Goal: Transaction & Acquisition: Book appointment/travel/reservation

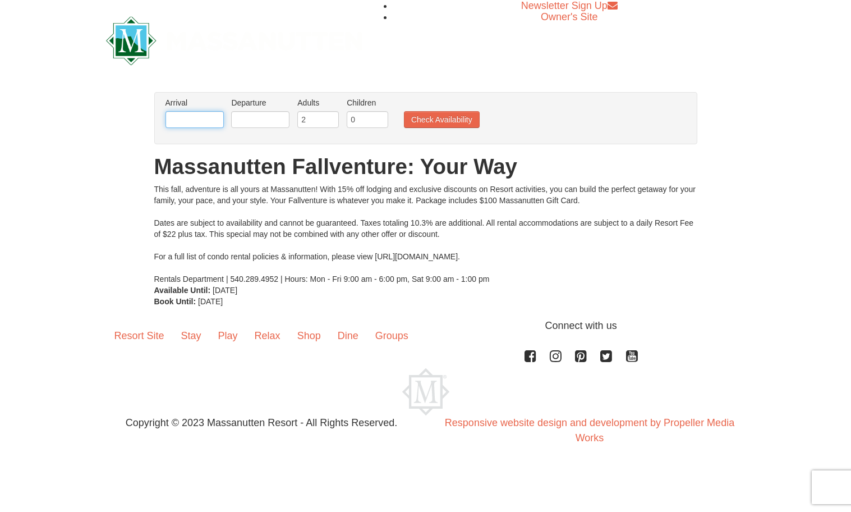
click at [189, 120] on input "text" at bounding box center [195, 119] width 58 height 17
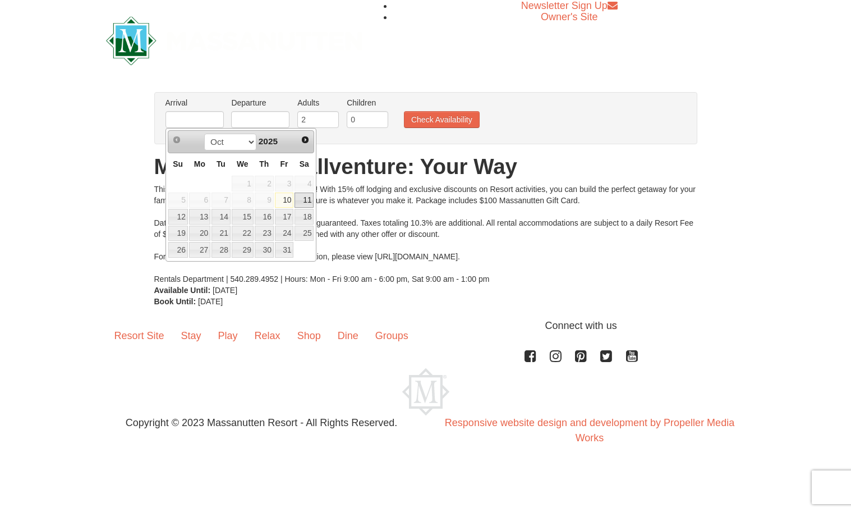
click at [307, 202] on link "11" at bounding box center [304, 201] width 19 height 16
type input "[DATE]"
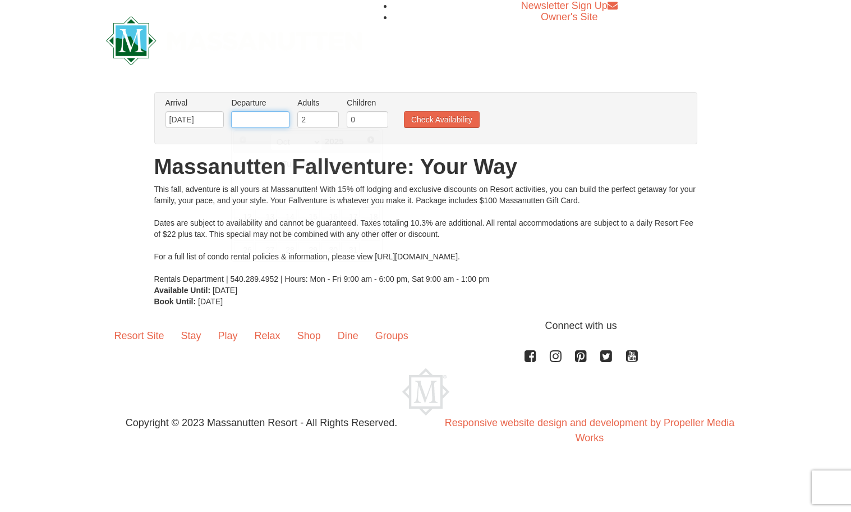
click at [260, 123] on input "text" at bounding box center [260, 119] width 58 height 17
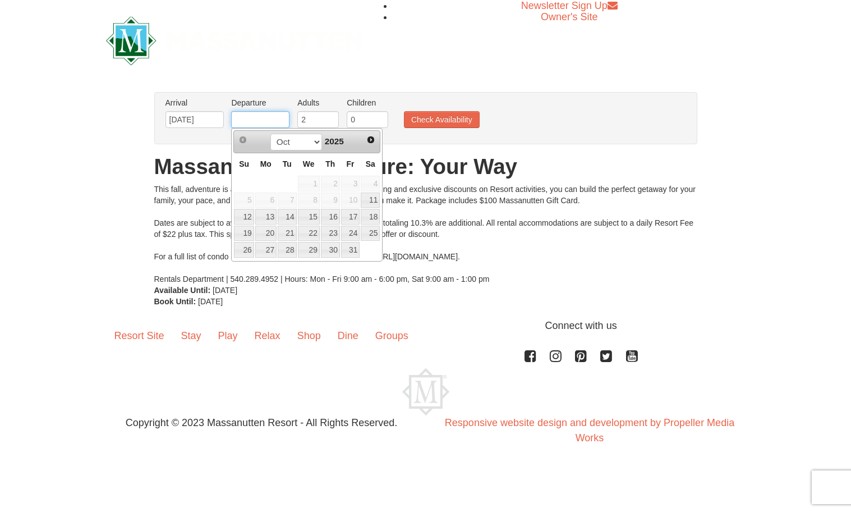
click at [265, 119] on input "text" at bounding box center [260, 119] width 58 height 17
click at [243, 217] on link "12" at bounding box center [244, 217] width 20 height 16
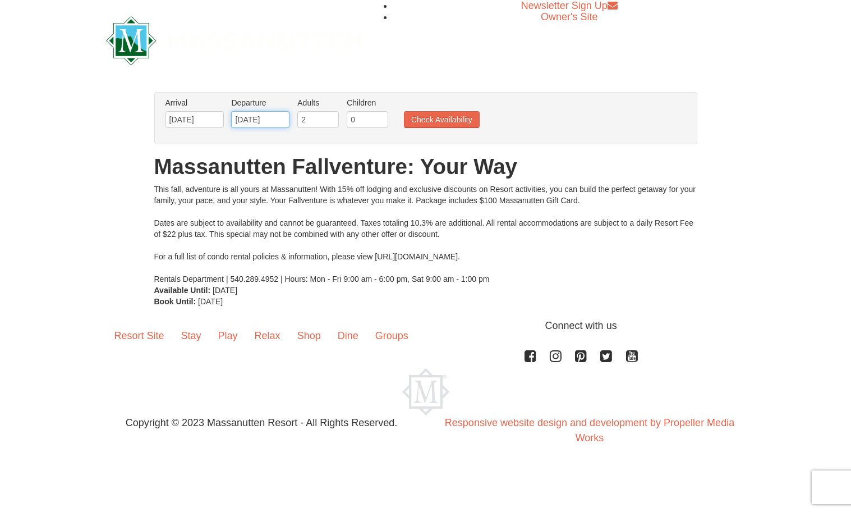
click at [262, 120] on input "[DATE]" at bounding box center [260, 119] width 58 height 17
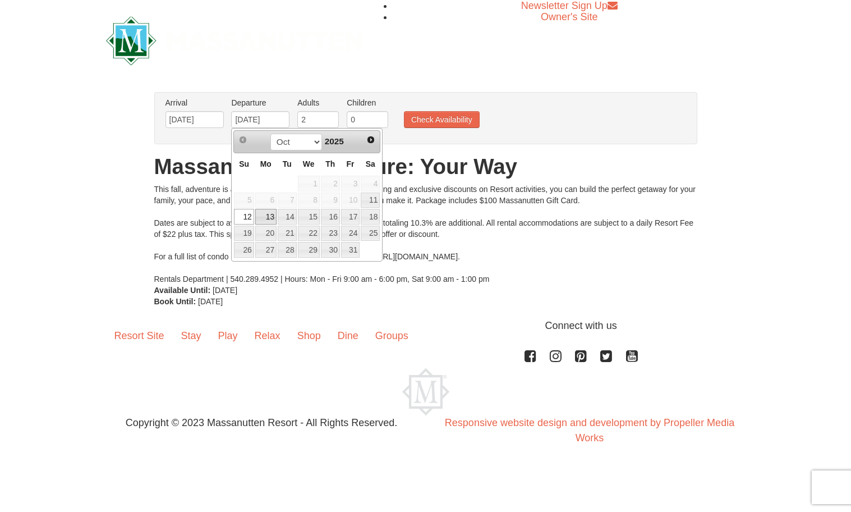
click at [268, 217] on link "13" at bounding box center [265, 217] width 21 height 16
type input "[DATE]"
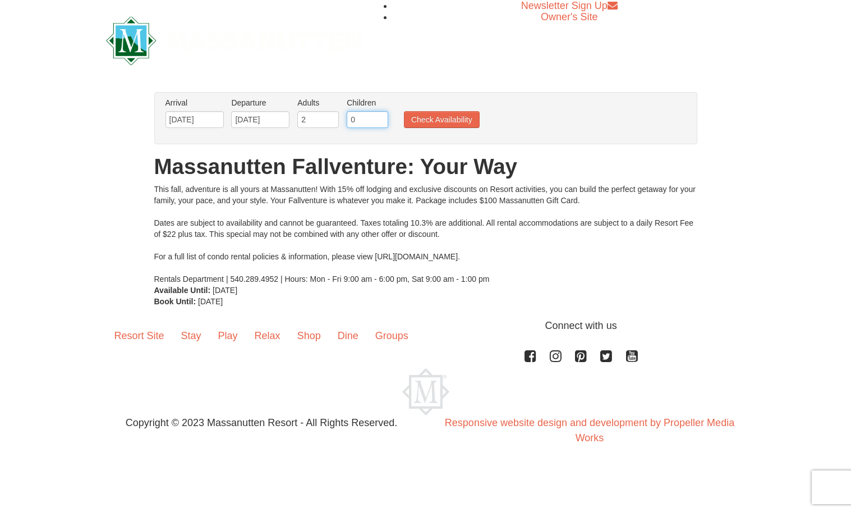
drag, startPoint x: 355, startPoint y: 117, endPoint x: 347, endPoint y: 118, distance: 8.4
click at [347, 118] on input "0" at bounding box center [368, 119] width 42 height 17
type input "2"
click at [443, 121] on button "Check Availability" at bounding box center [442, 119] width 76 height 17
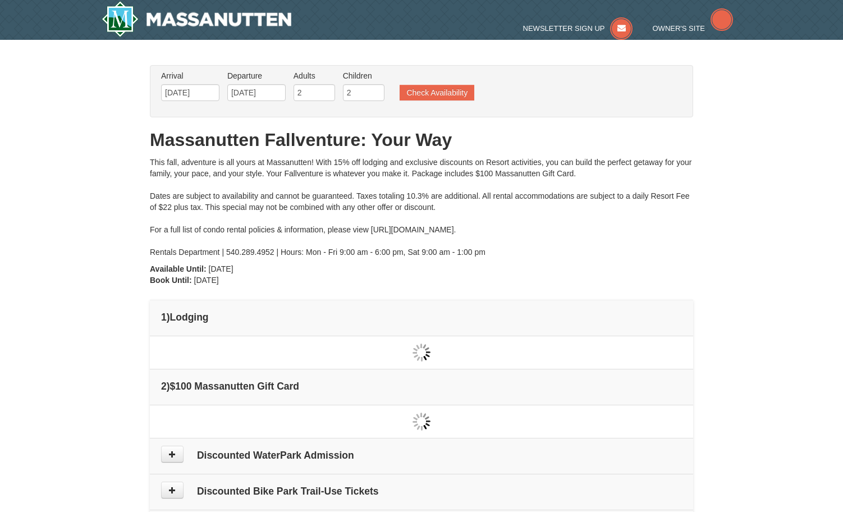
type input "[DATE]"
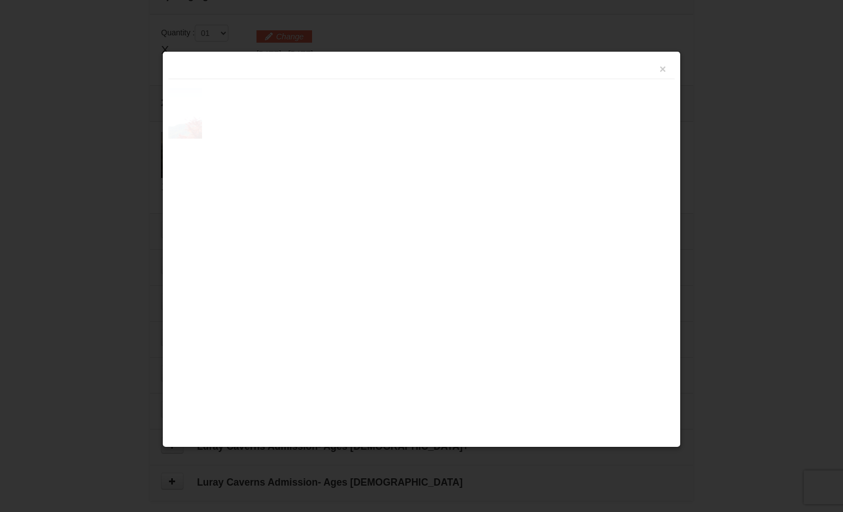
scroll to position [343, 0]
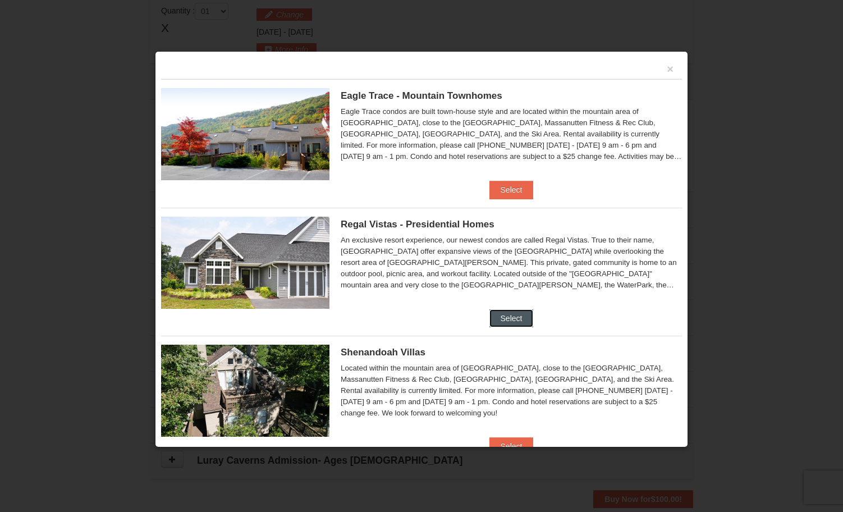
click at [511, 320] on button "Select" at bounding box center [511, 318] width 44 height 18
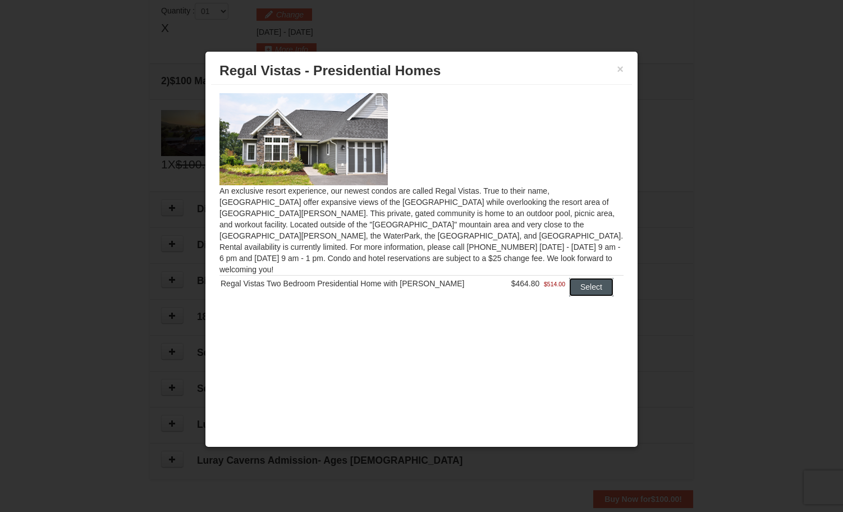
click at [592, 278] on button "Select" at bounding box center [591, 287] width 44 height 18
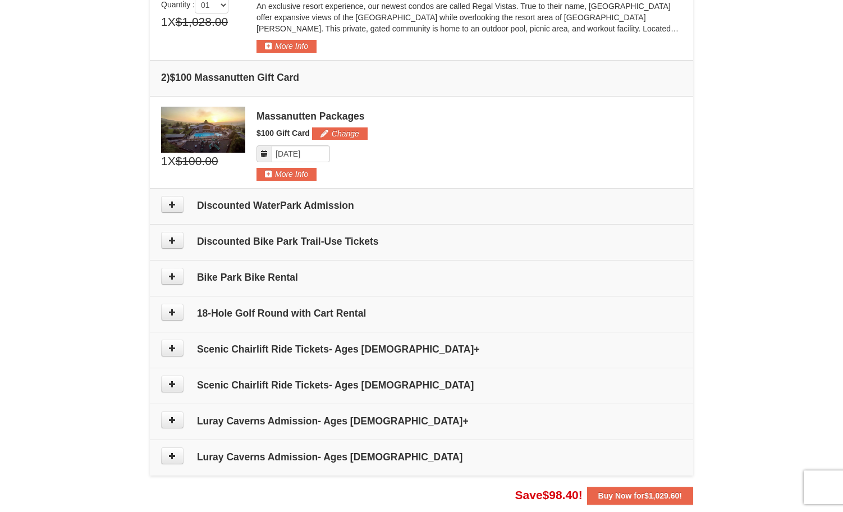
scroll to position [422, 0]
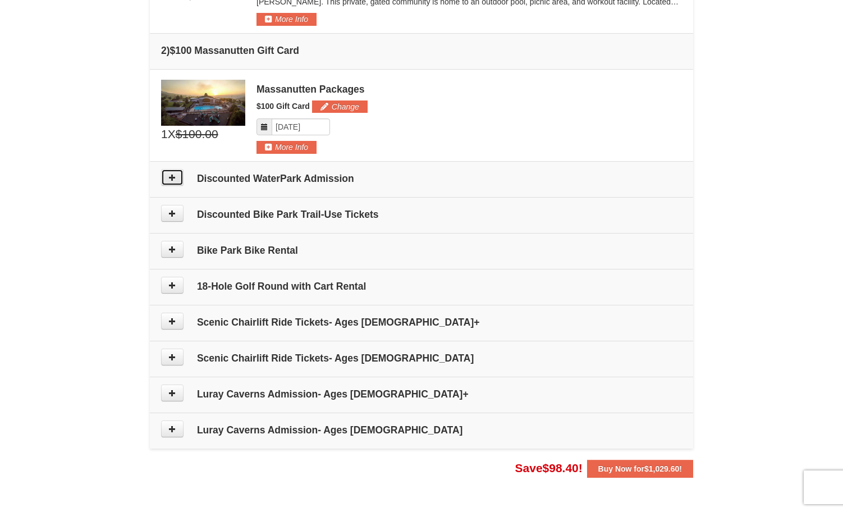
click at [175, 178] on icon at bounding box center [172, 177] width 8 height 8
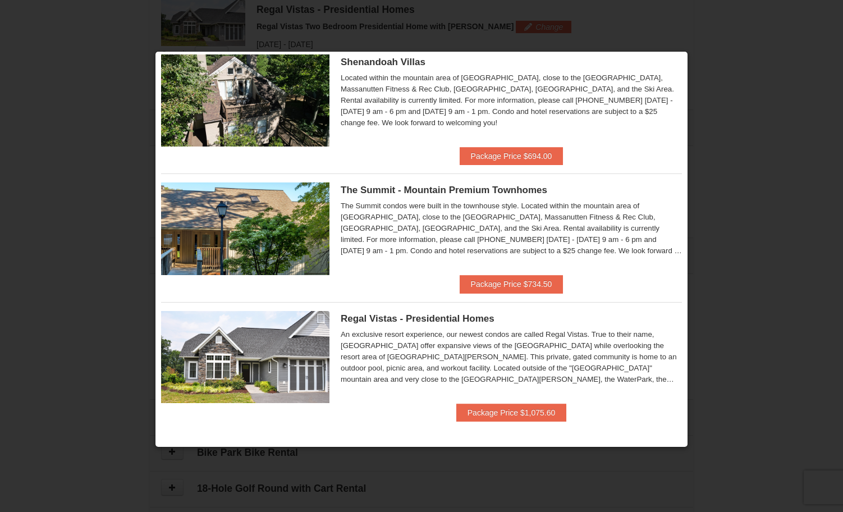
scroll to position [479, 0]
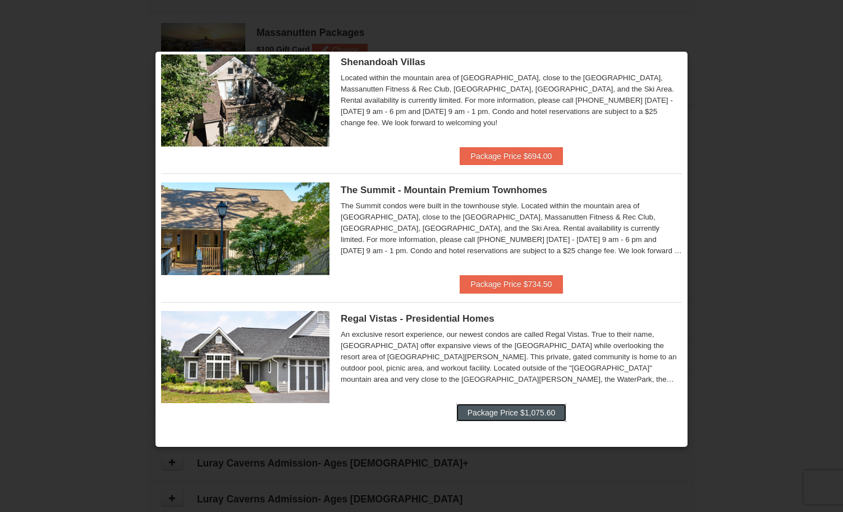
click at [525, 416] on button "Package Price $1,075.60" at bounding box center [511, 413] width 110 height 18
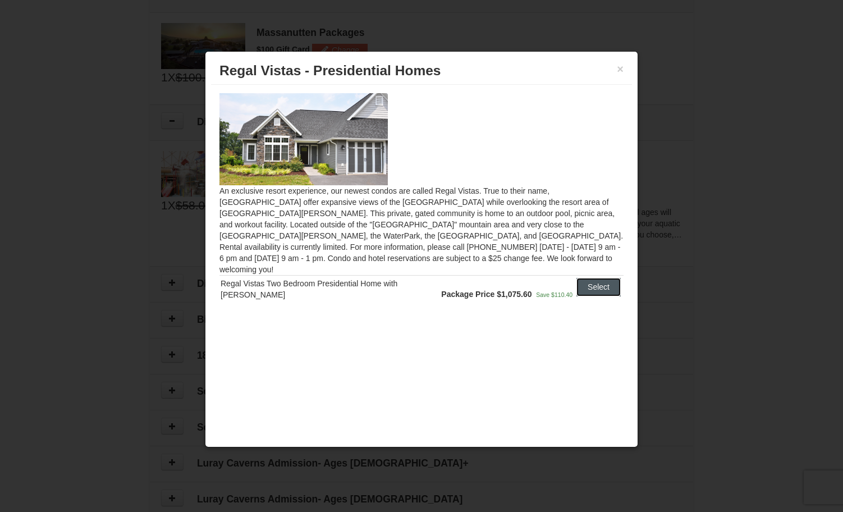
click at [611, 278] on button "Select" at bounding box center [598, 287] width 44 height 18
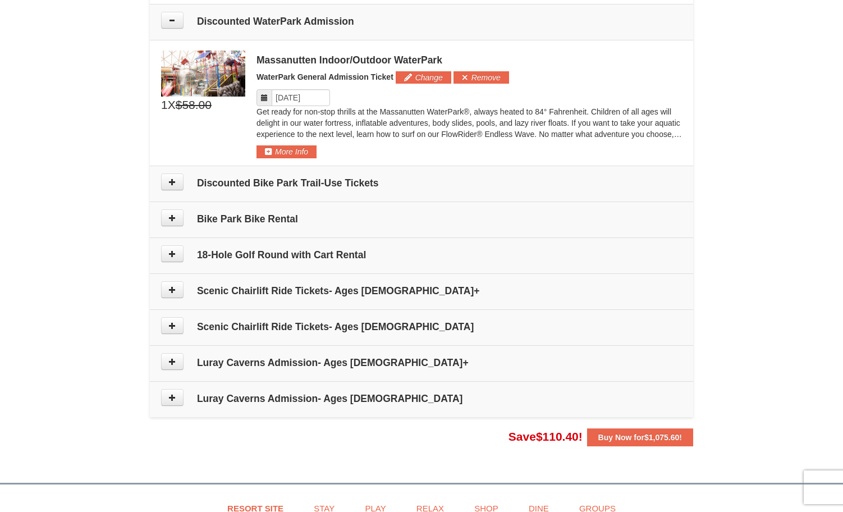
scroll to position [347, 0]
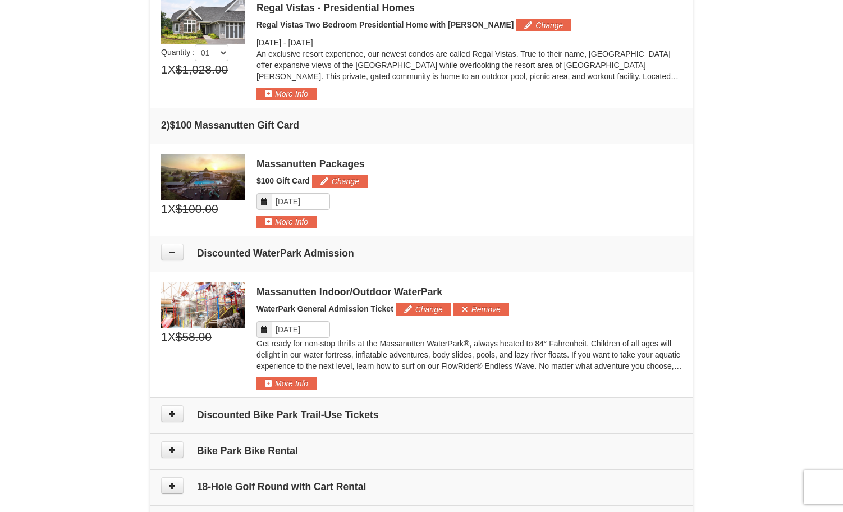
click at [209, 306] on img at bounding box center [203, 305] width 84 height 46
drag, startPoint x: 258, startPoint y: 292, endPoint x: 441, endPoint y: 291, distance: 183.5
click at [442, 291] on div "Massanutten Indoor/Outdoor WaterPark" at bounding box center [468, 291] width 425 height 11
copy div "Massanutten Indoor/Outdoor WaterPark"
